Goal: Check status: Check status

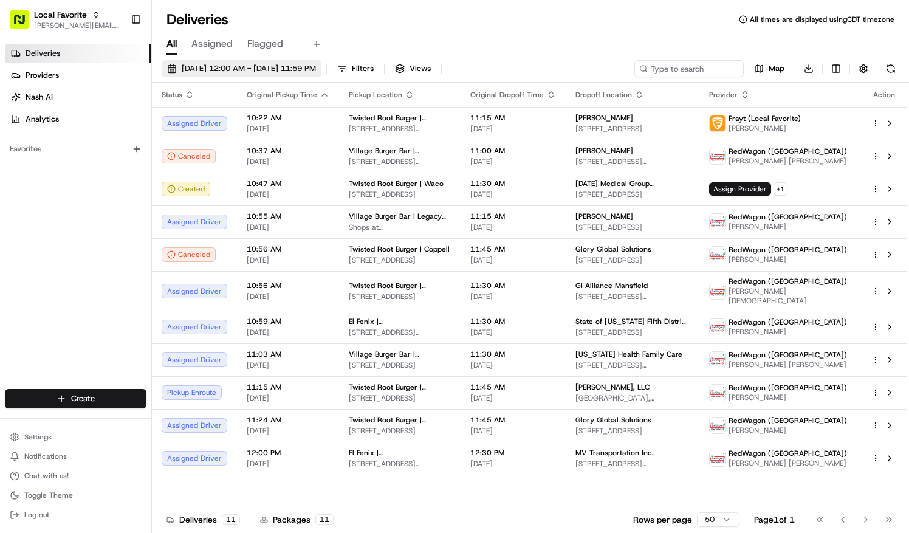
click at [219, 69] on span "[DATE] 12:00 AM - [DATE] 11:59 PM" at bounding box center [249, 68] width 134 height 11
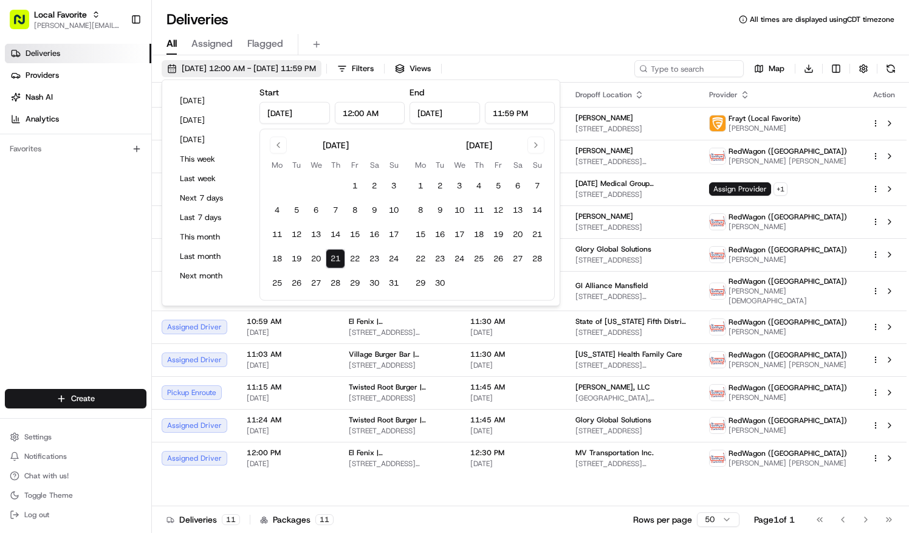
click at [219, 68] on span "[DATE] 12:00 AM - [DATE] 11:59 PM" at bounding box center [249, 68] width 134 height 11
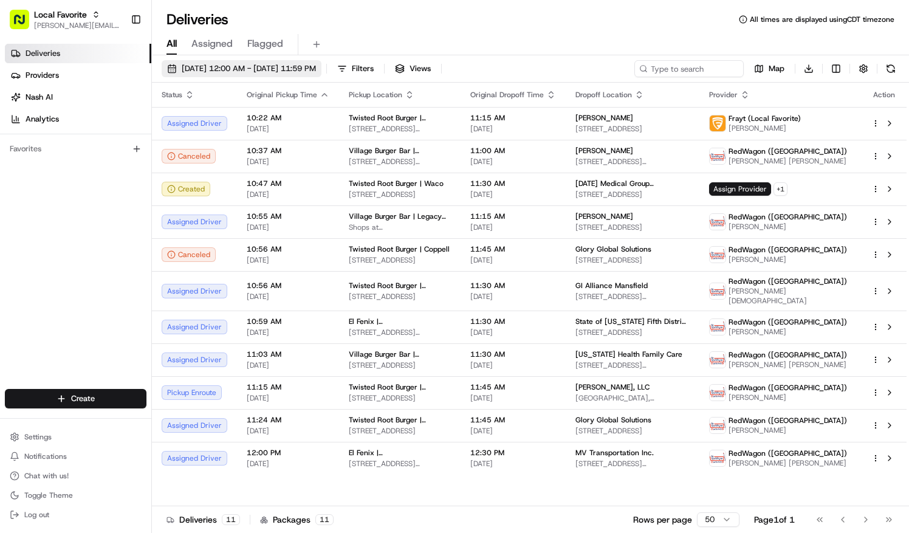
click at [219, 68] on span "[DATE] 12:00 AM - [DATE] 11:59 PM" at bounding box center [249, 68] width 134 height 11
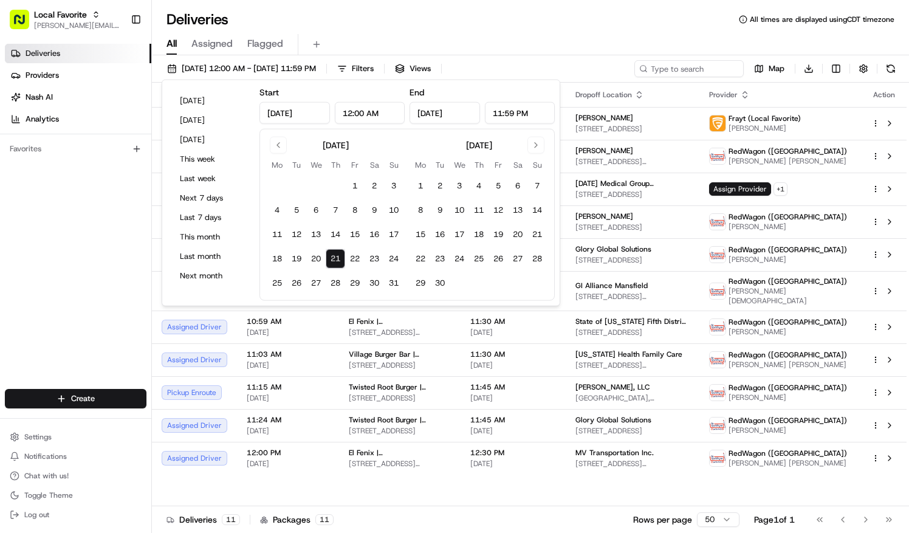
click at [336, 255] on button "21" at bounding box center [335, 258] width 19 height 19
click at [501, 18] on div "Deliveries All times are displayed using CDT timezone" at bounding box center [530, 19] width 757 height 19
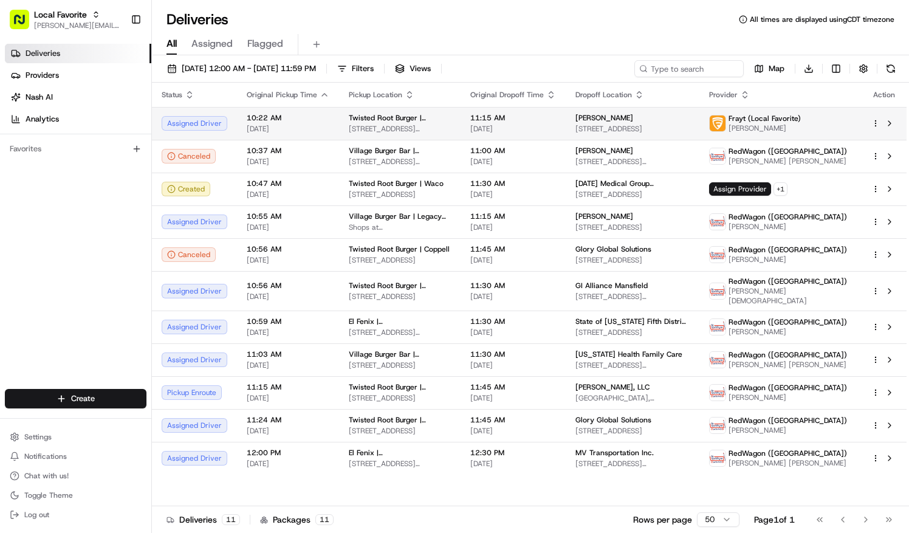
click at [427, 124] on span "[STREET_ADDRESS][PERSON_NAME]" at bounding box center [400, 129] width 102 height 10
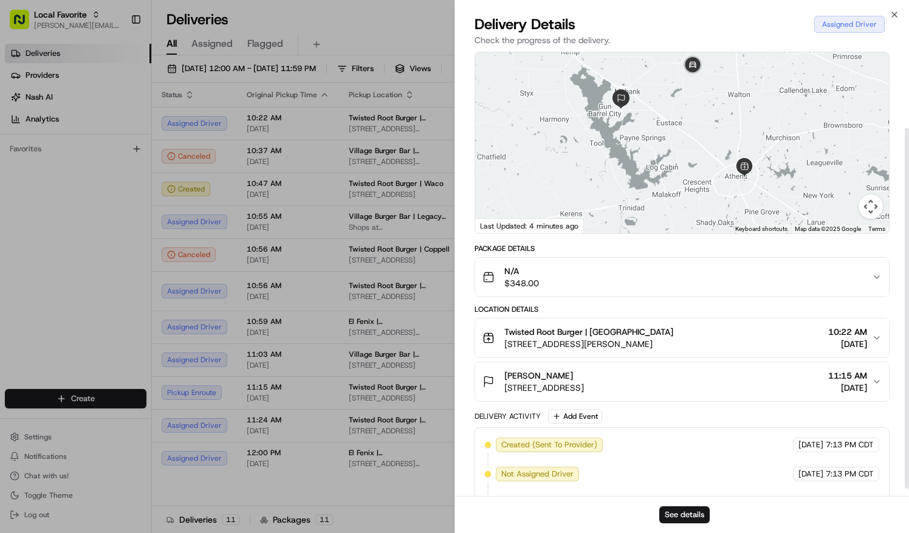
scroll to position [105, 0]
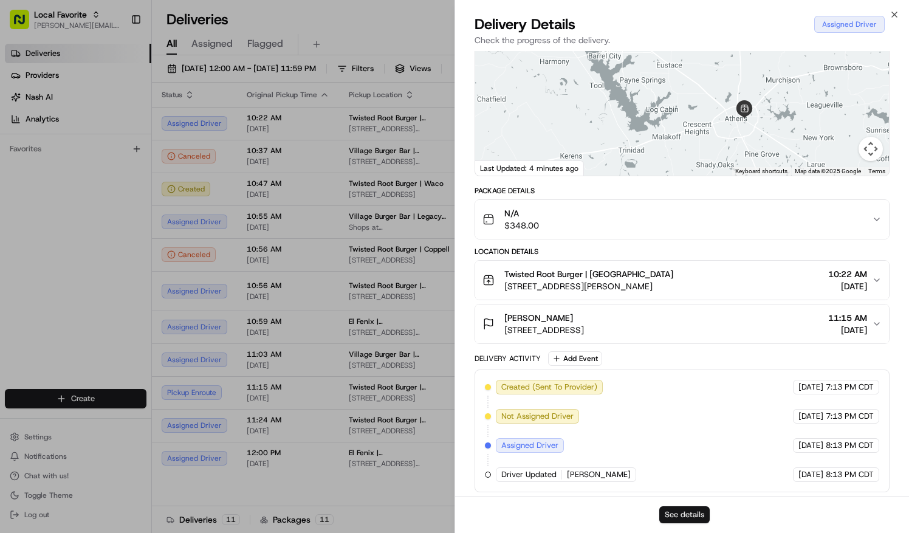
click at [674, 513] on button "See details" at bounding box center [685, 514] width 50 height 17
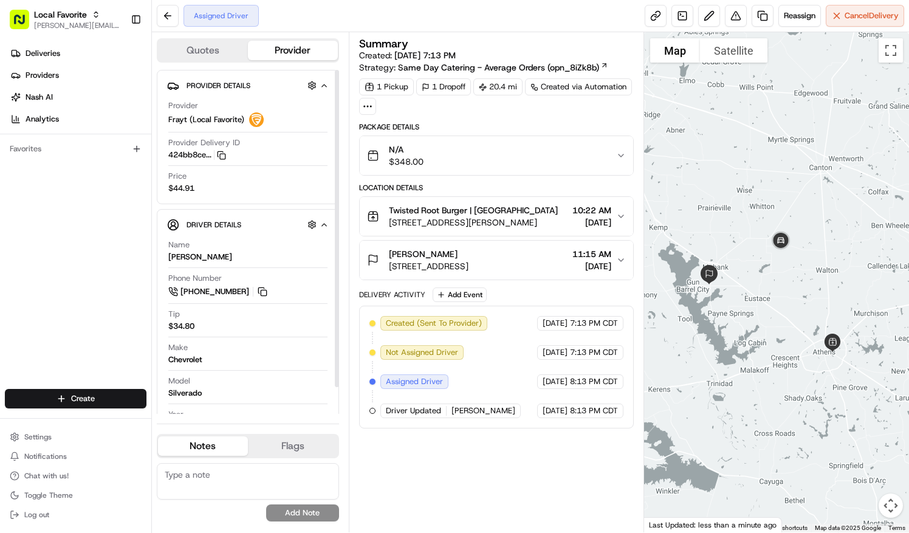
click at [75, 219] on div "Deliveries Providers [PERSON_NAME] Analytics Favorites" at bounding box center [75, 217] width 151 height 357
click at [585, 18] on div "Assigned Driver Reassign Cancel Delivery" at bounding box center [530, 16] width 757 height 32
click at [67, 56] on link "Deliveries" at bounding box center [78, 53] width 146 height 19
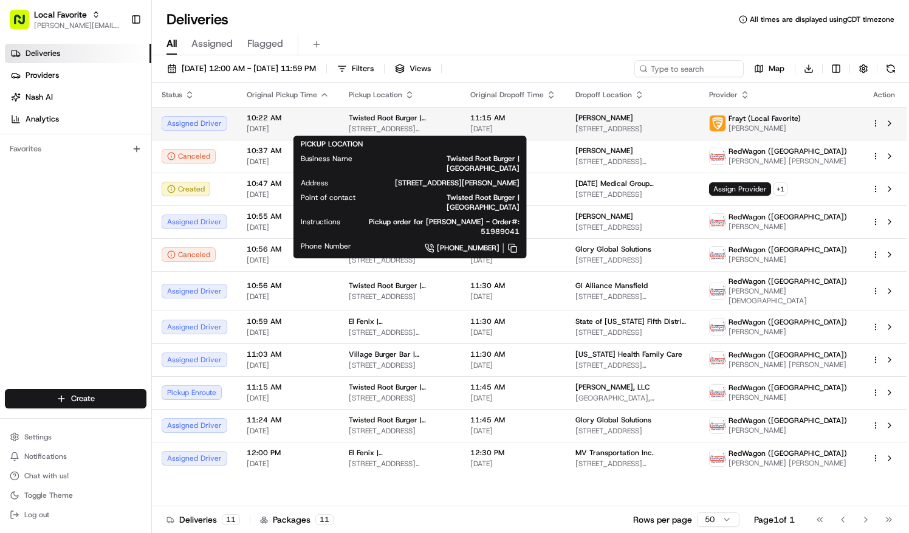
click at [451, 119] on div "Twisted Root Burger | [GEOGRAPHIC_DATA]" at bounding box center [400, 118] width 102 height 10
